Goal: Navigation & Orientation: Find specific page/section

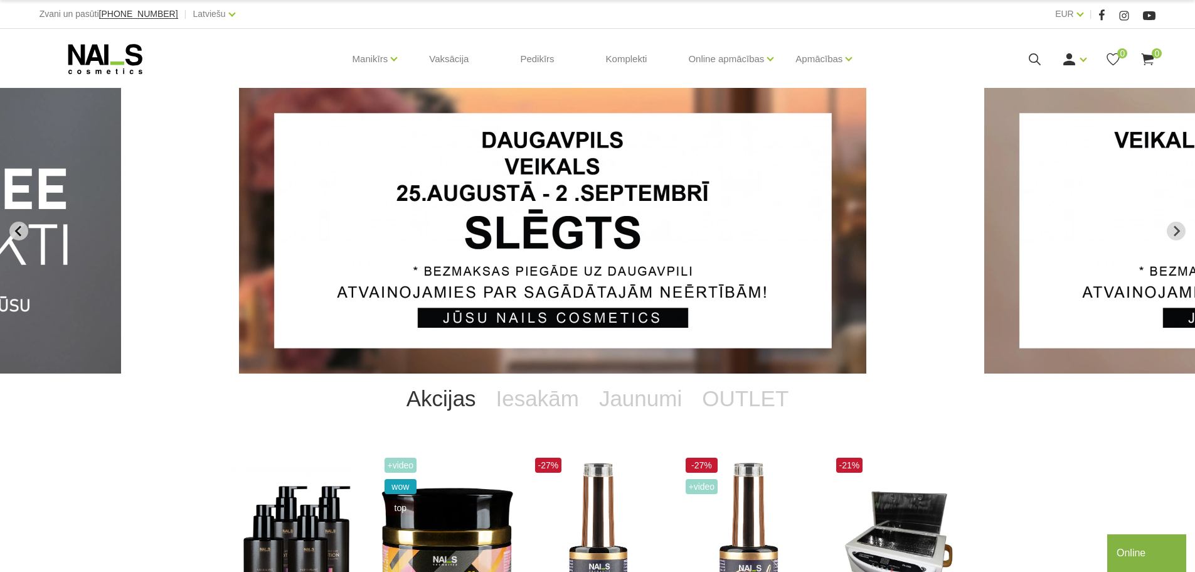
click at [20, 232] on icon "Previous slide" at bounding box center [18, 230] width 11 height 11
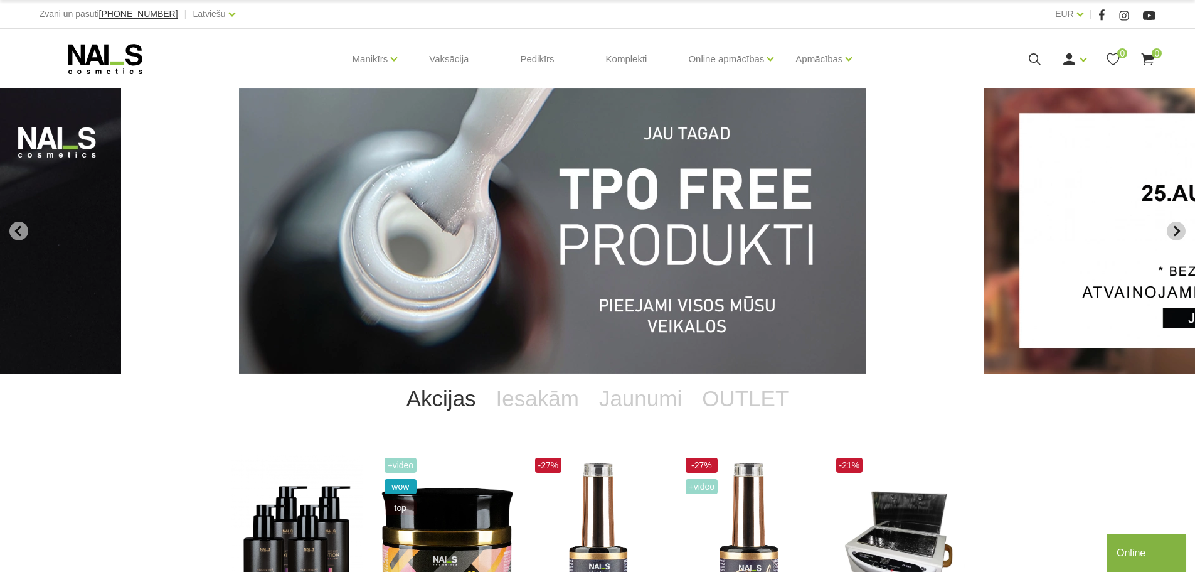
click at [1177, 229] on icon "Next slide" at bounding box center [1176, 230] width 11 height 11
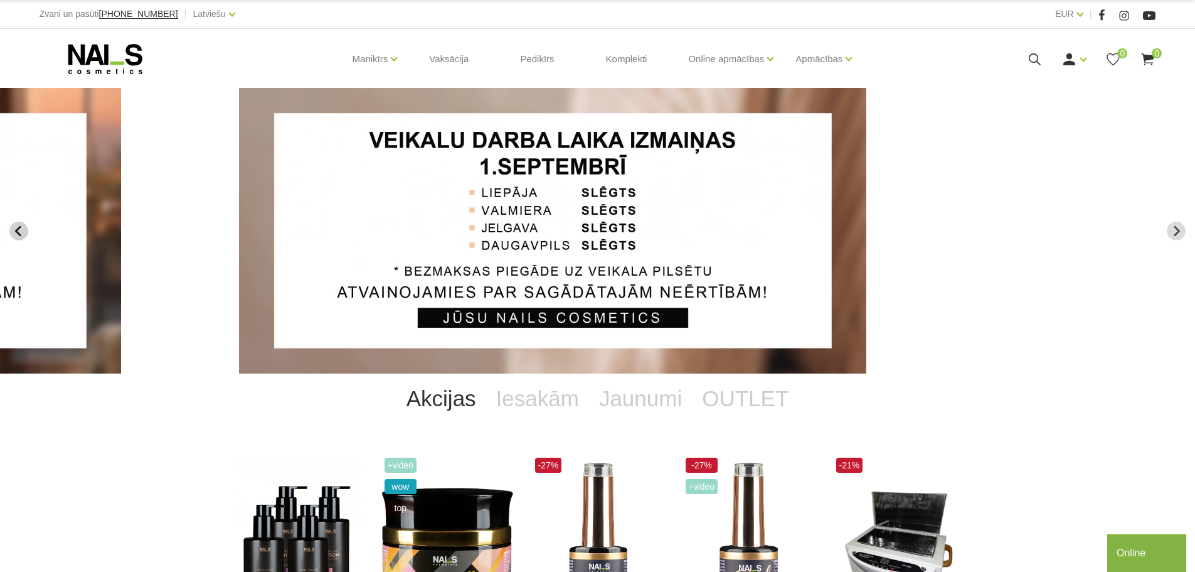
click at [17, 238] on button "Previous slide" at bounding box center [18, 231] width 19 height 19
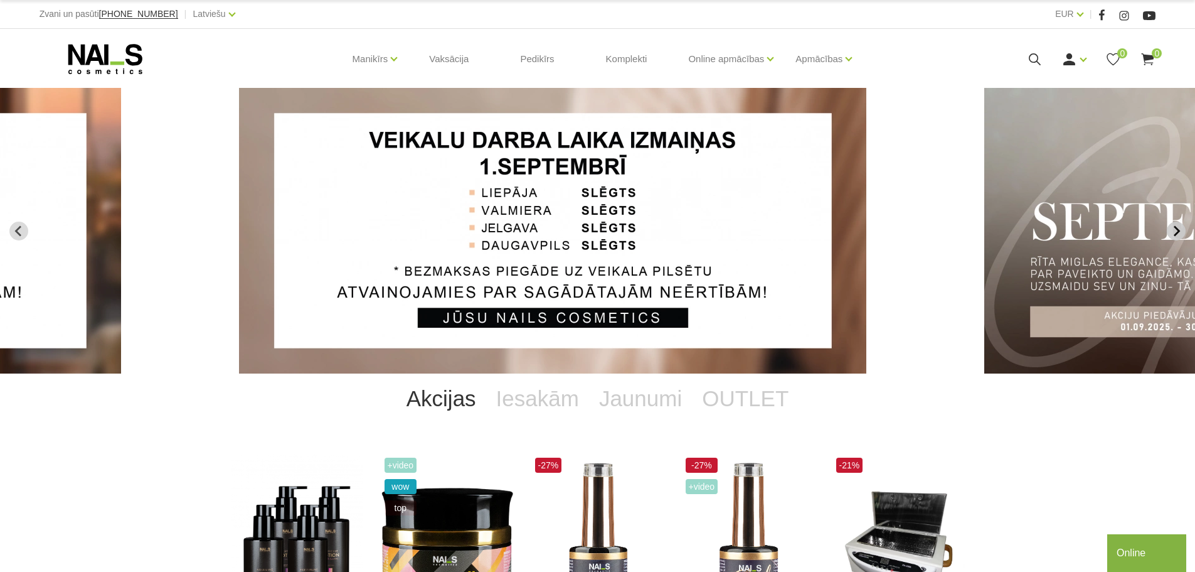
click at [1179, 234] on icon "Next slide" at bounding box center [1176, 230] width 11 height 11
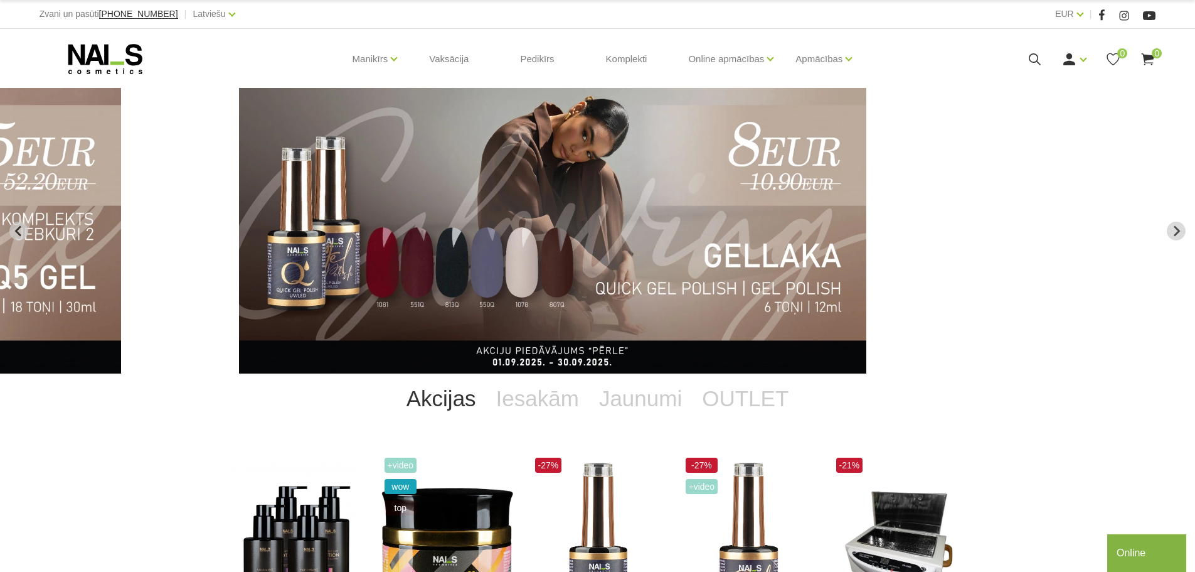
drag, startPoint x: 613, startPoint y: 281, endPoint x: 0, endPoint y: 161, distance: 624.8
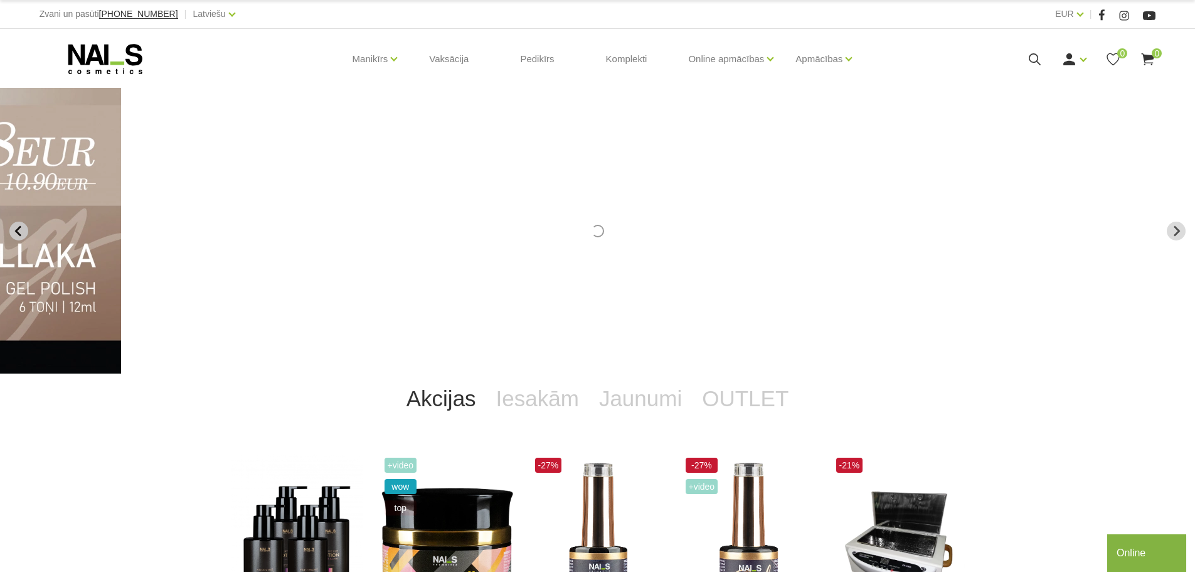
click at [23, 227] on icon "Previous slide" at bounding box center [18, 230] width 11 height 11
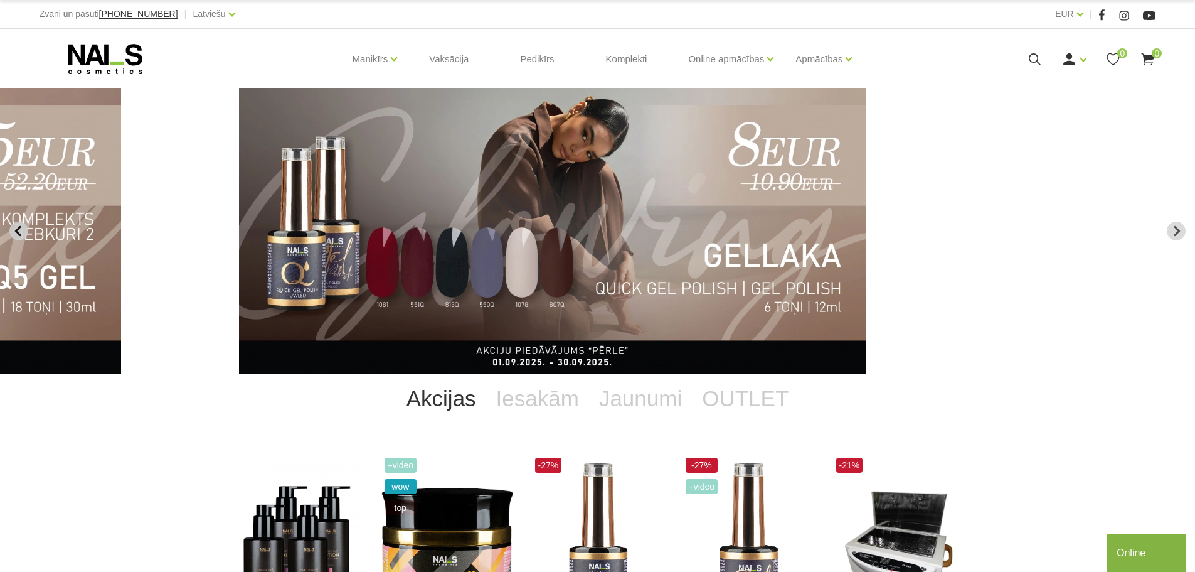
click at [19, 230] on icon "Previous slide" at bounding box center [18, 230] width 11 height 11
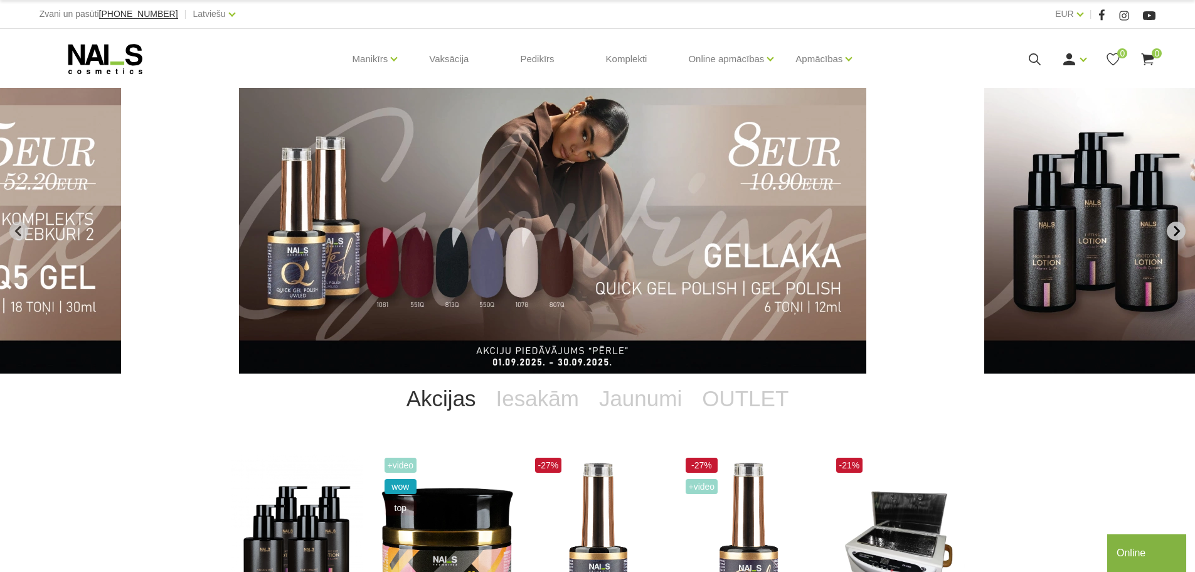
click at [1178, 230] on icon "Next slide" at bounding box center [1177, 230] width 6 height 11
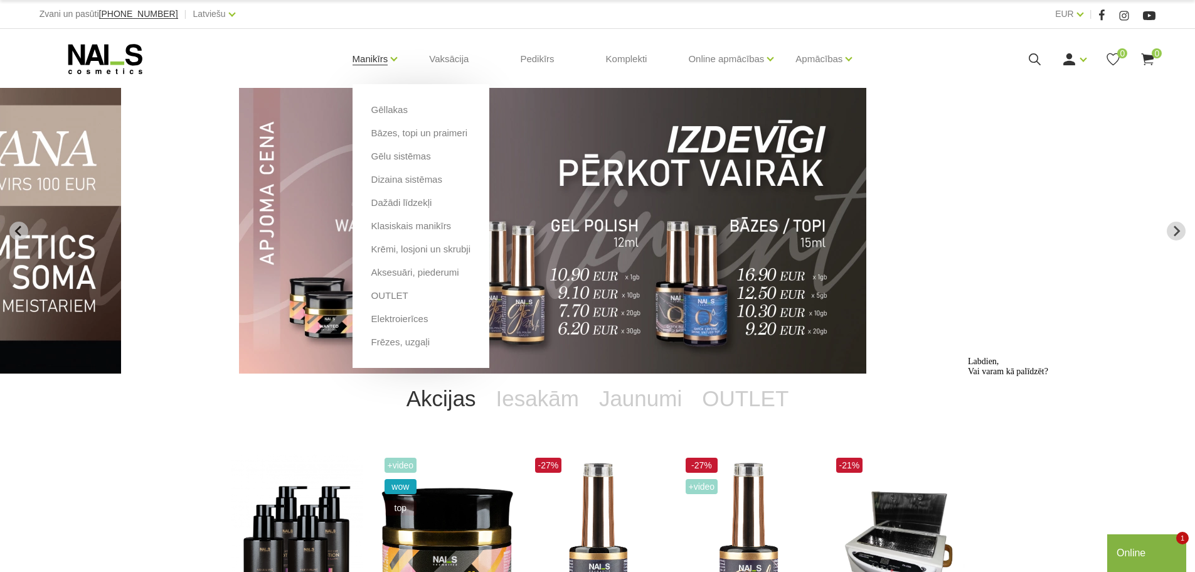
click at [376, 57] on link "Manikīrs" at bounding box center [371, 59] width 36 height 50
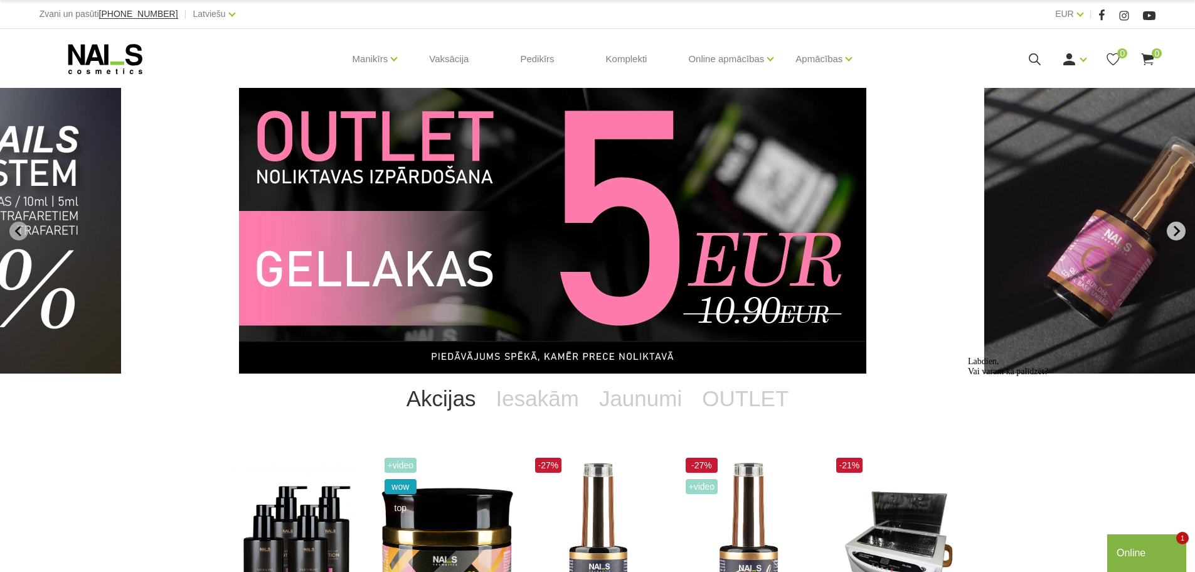
click at [1175, 233] on icon "Next slide" at bounding box center [1176, 230] width 11 height 11
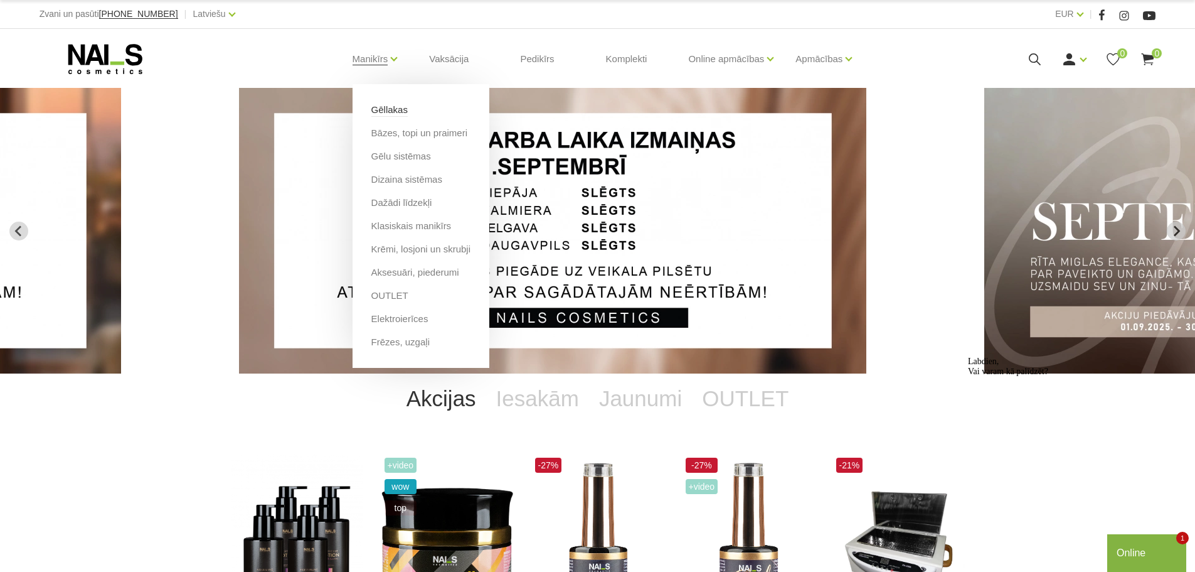
click at [395, 110] on link "Gēllakas" at bounding box center [389, 110] width 36 height 14
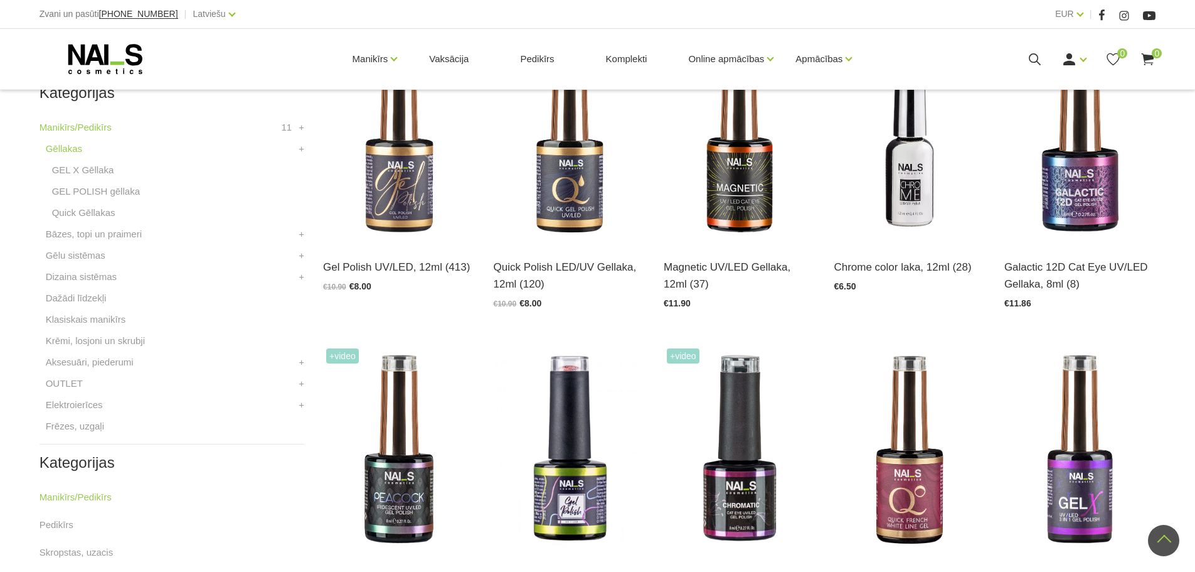
scroll to position [376, 0]
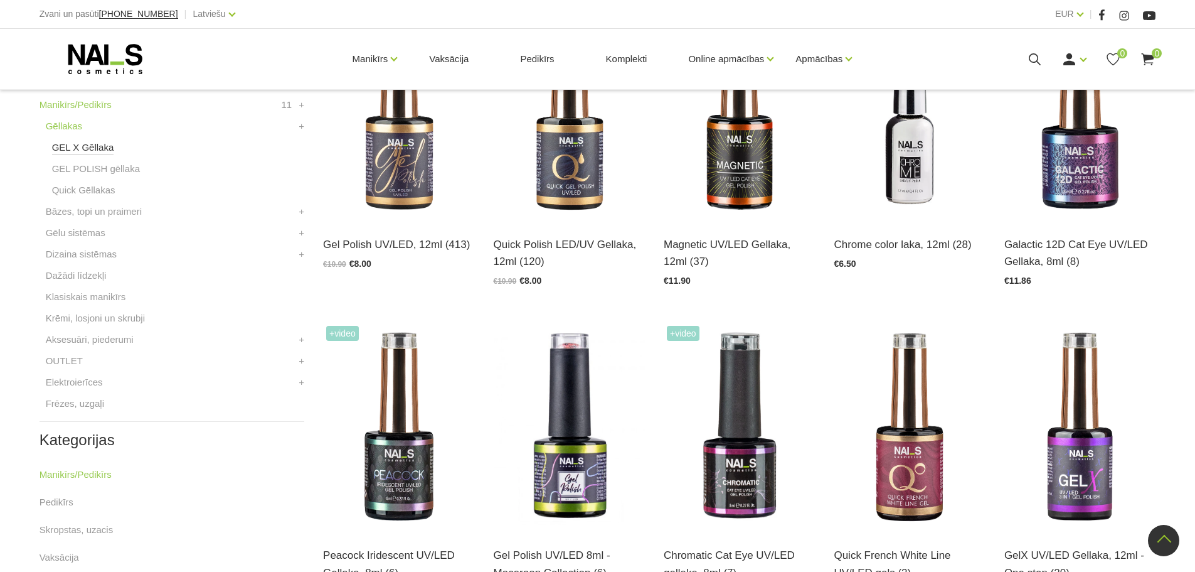
click at [99, 145] on link "GEL X Gēllaka" at bounding box center [83, 147] width 62 height 15
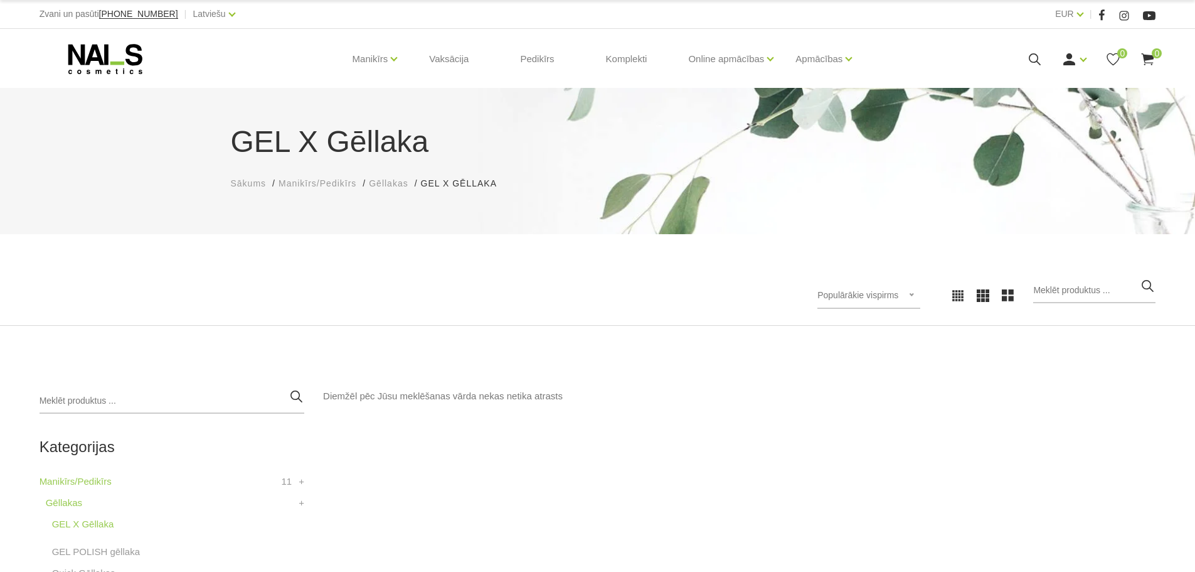
click at [117, 59] on icon at bounding box center [106, 58] width 132 height 31
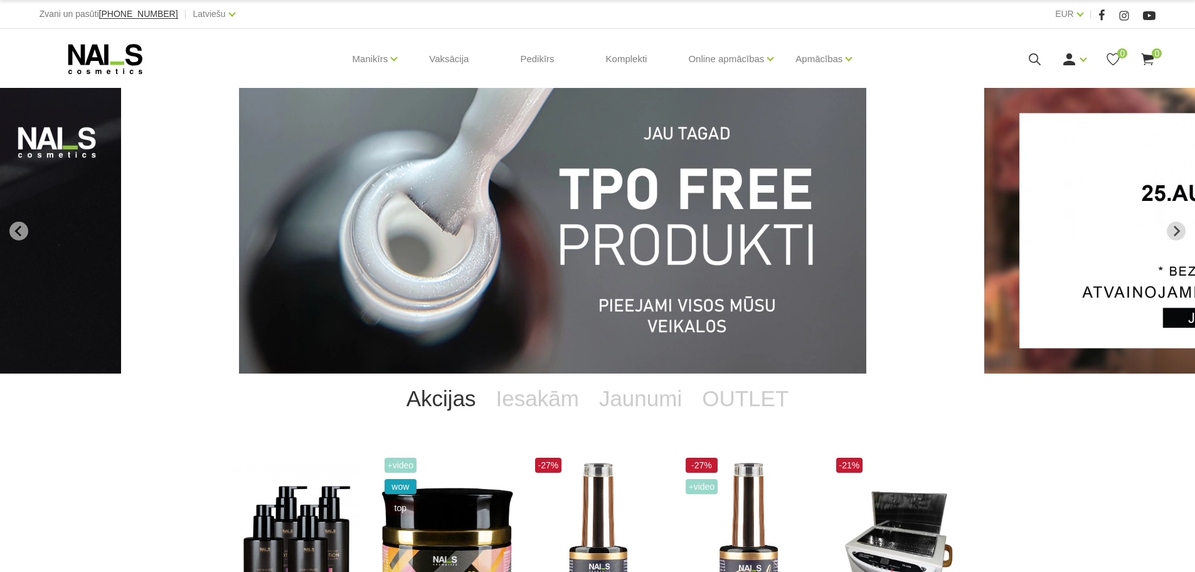
click at [590, 265] on img "1 of 13" at bounding box center [552, 231] width 627 height 286
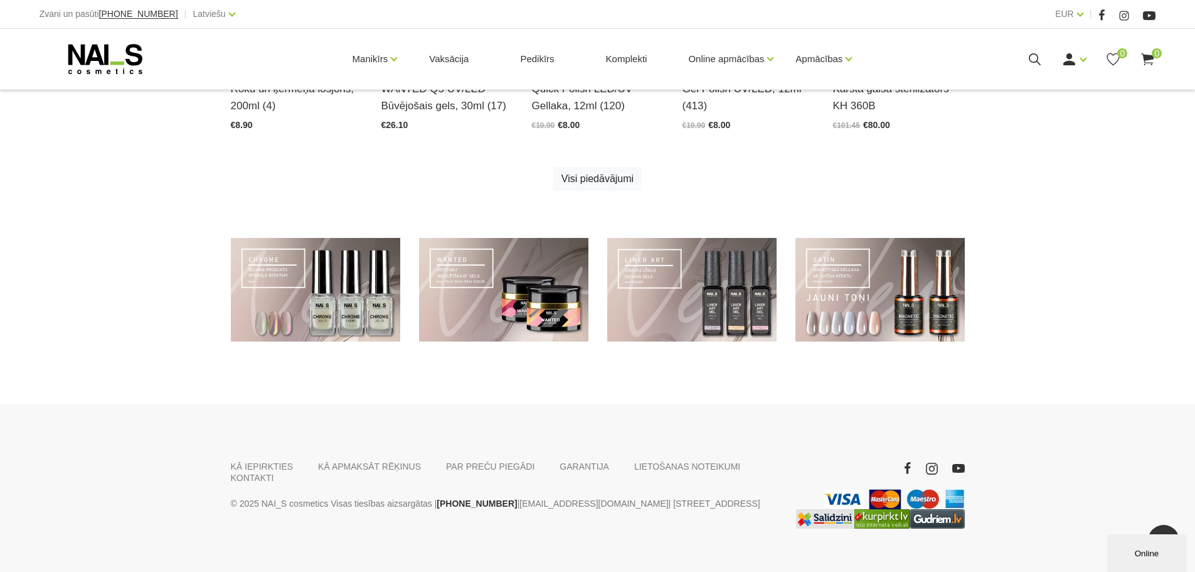
scroll to position [590, 0]
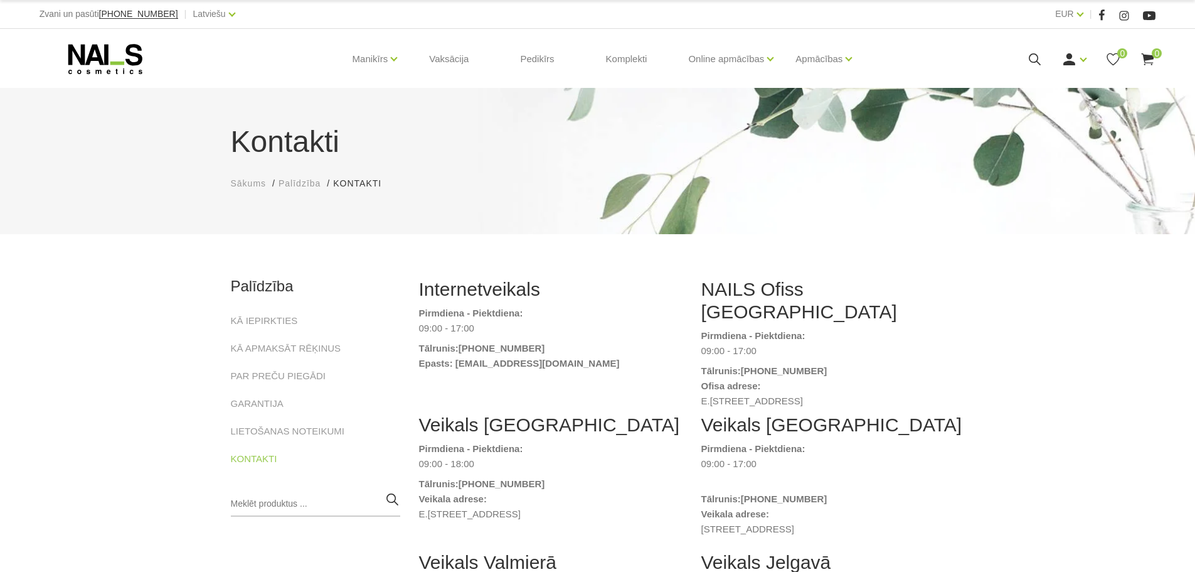
click at [170, 65] on icon at bounding box center [106, 58] width 132 height 31
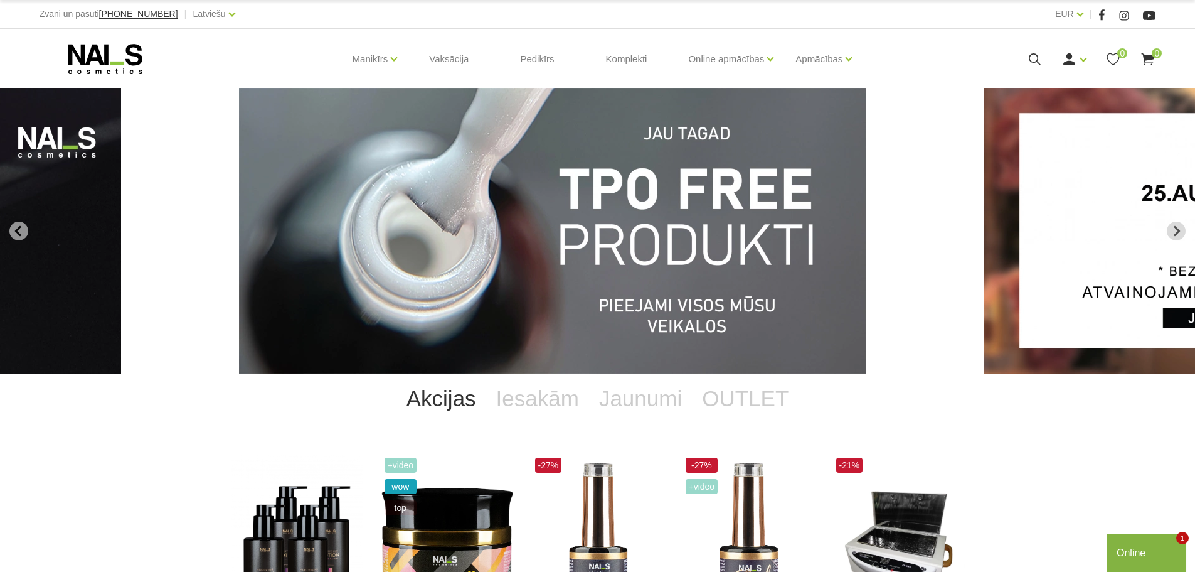
click at [686, 323] on img "1 of 13" at bounding box center [552, 231] width 627 height 286
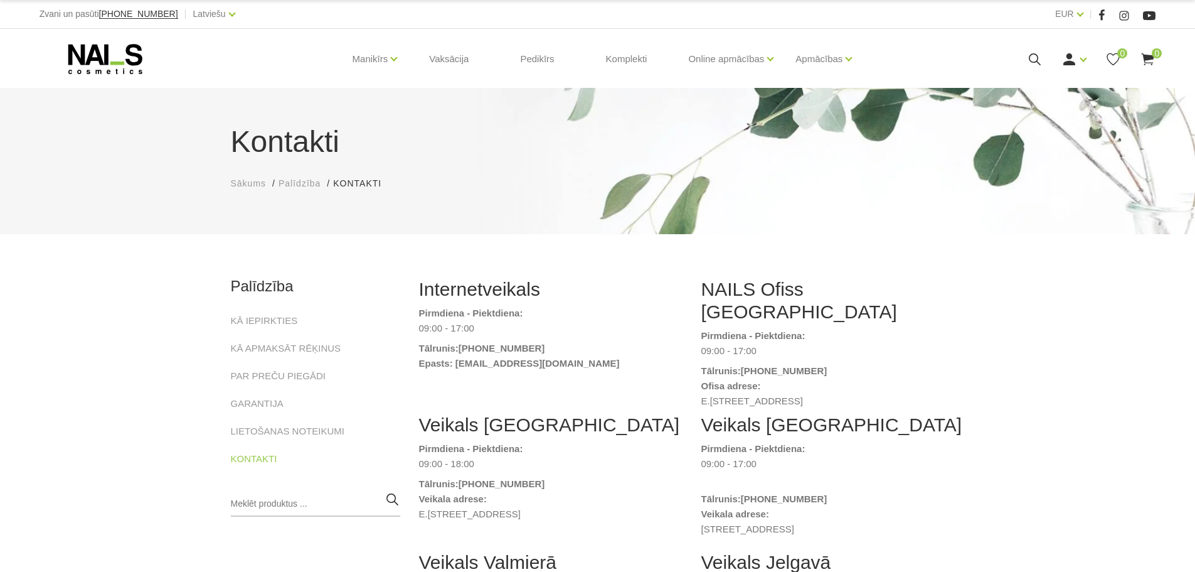
click at [130, 61] on use at bounding box center [105, 59] width 74 height 30
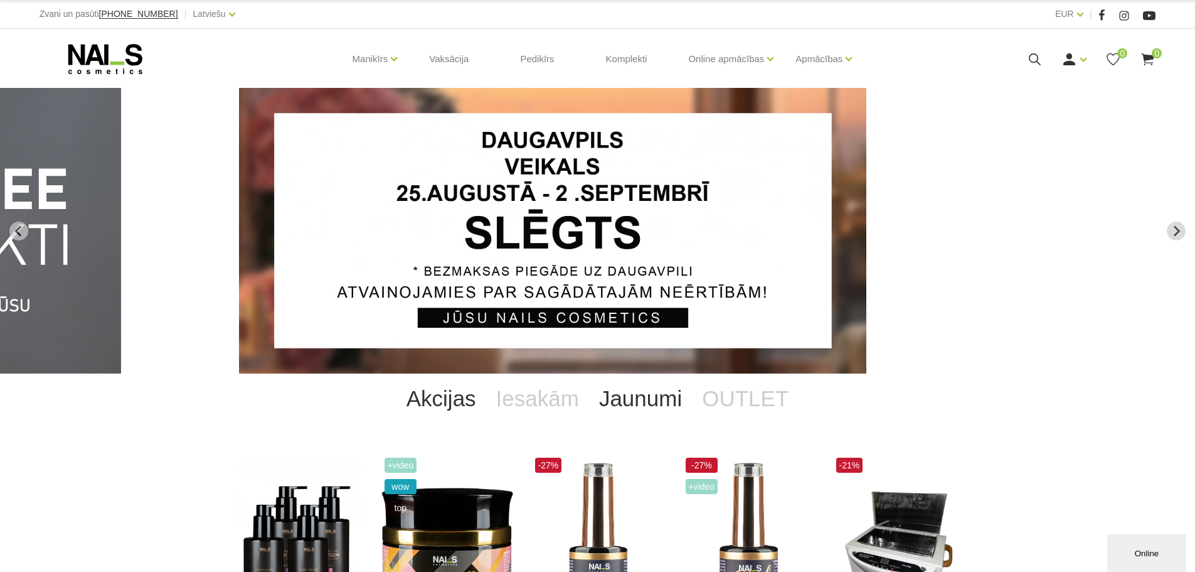
click at [659, 387] on link "Jaunumi" at bounding box center [640, 398] width 103 height 50
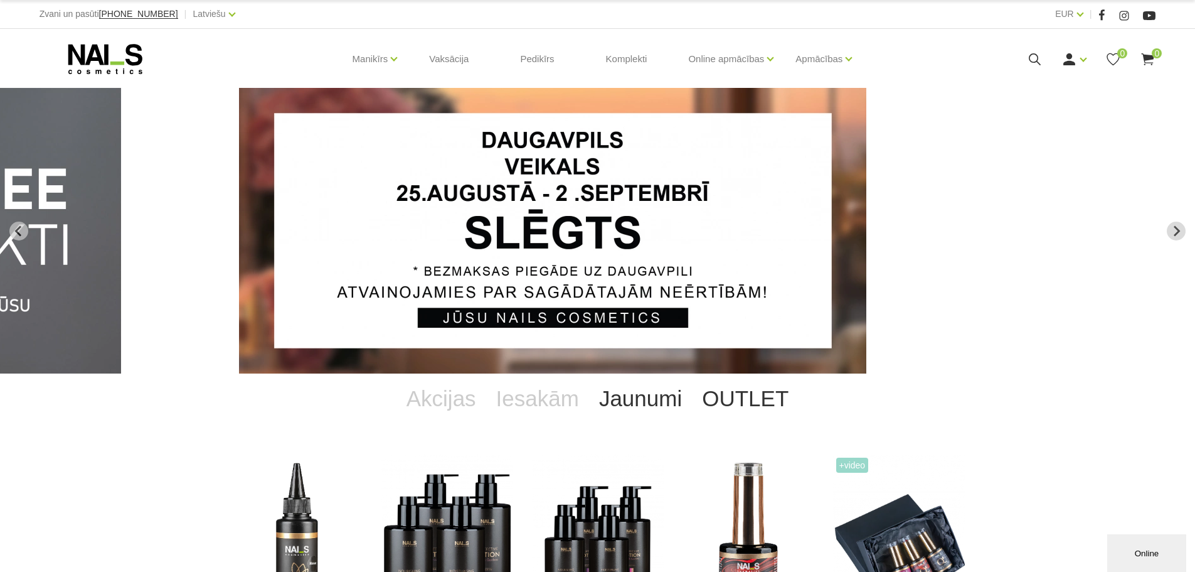
click at [755, 391] on link "OUTLET" at bounding box center [745, 398] width 107 height 50
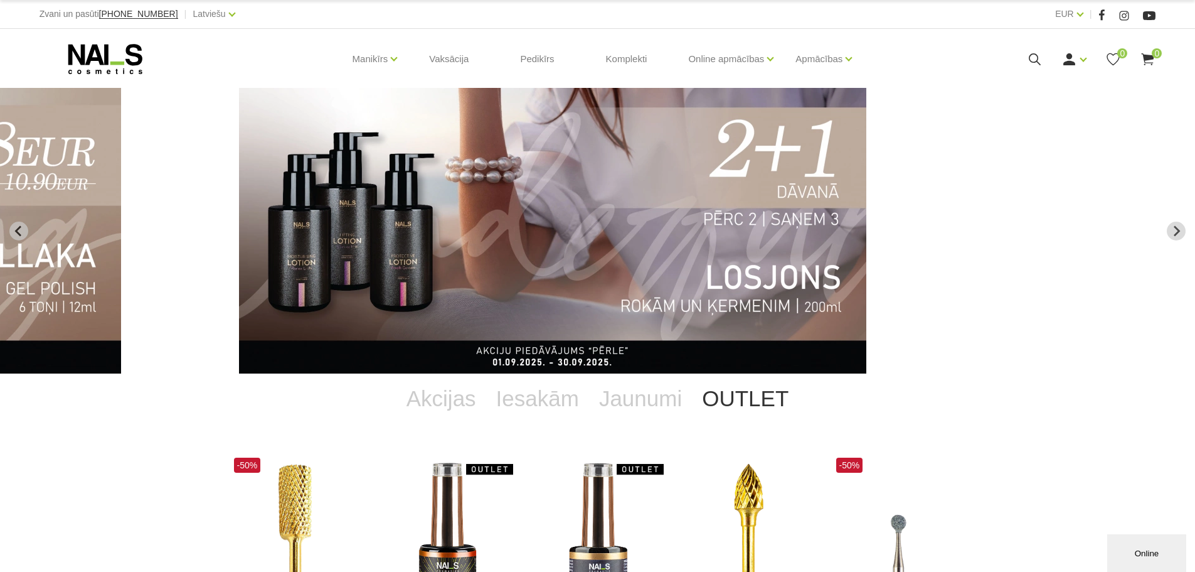
click at [122, 63] on use at bounding box center [105, 59] width 74 height 30
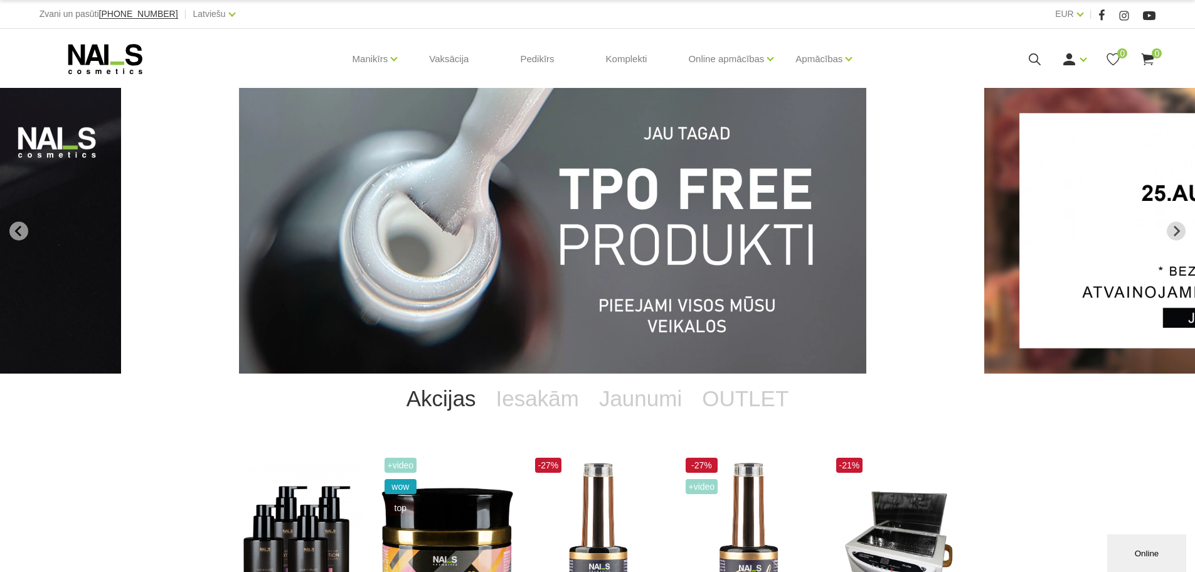
click at [602, 239] on img "1 of 13" at bounding box center [552, 231] width 627 height 286
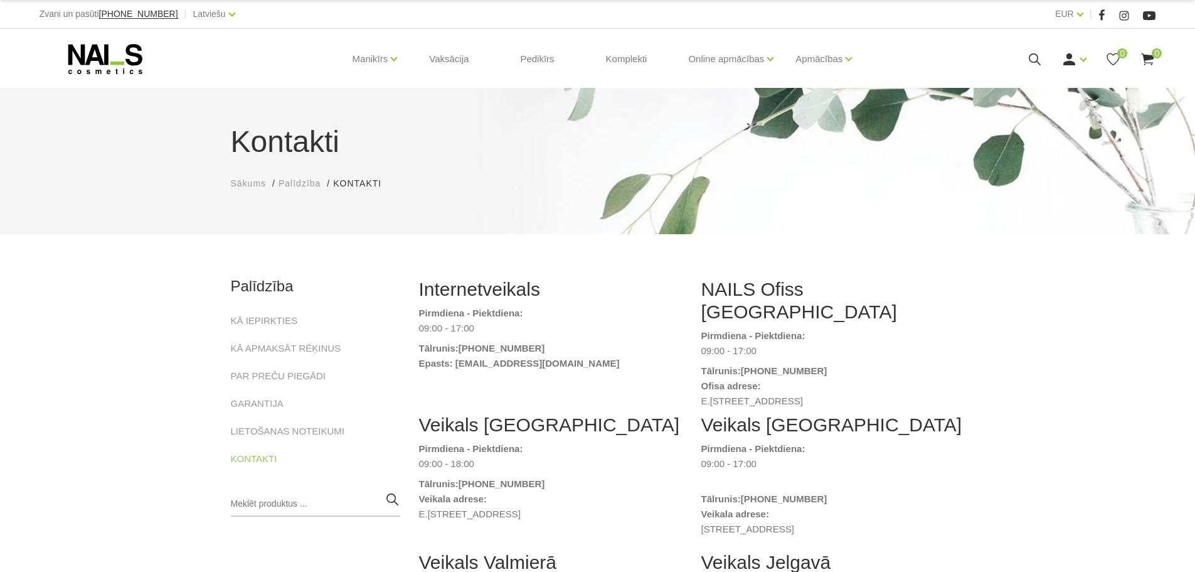
click at [494, 297] on h2 "Internetveikals" at bounding box center [551, 289] width 264 height 23
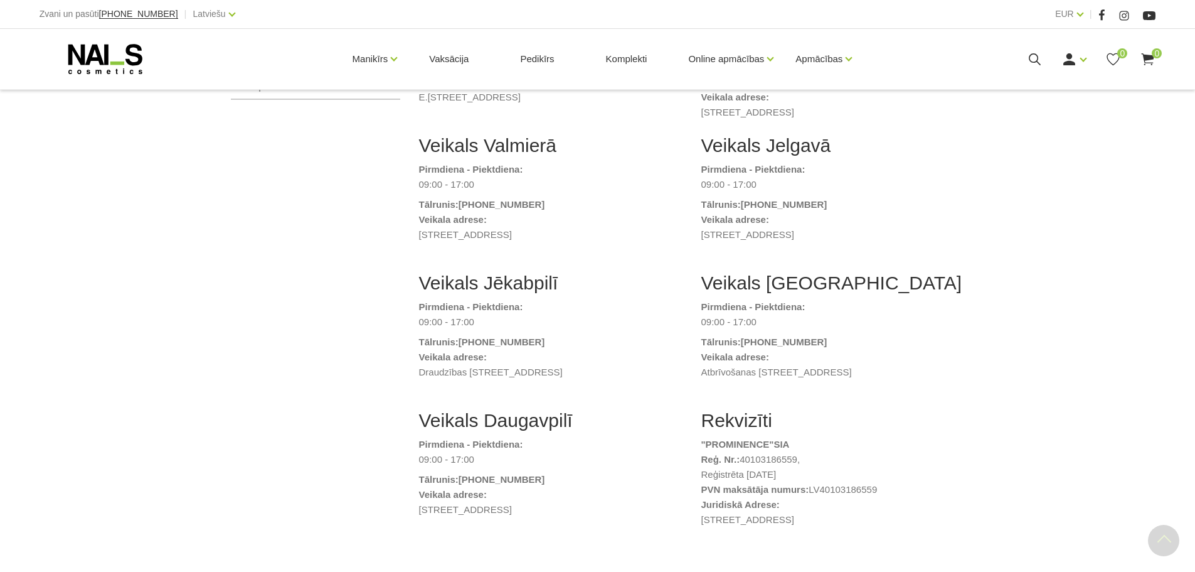
scroll to position [439, 0]
